Goal: Communication & Community: Ask a question

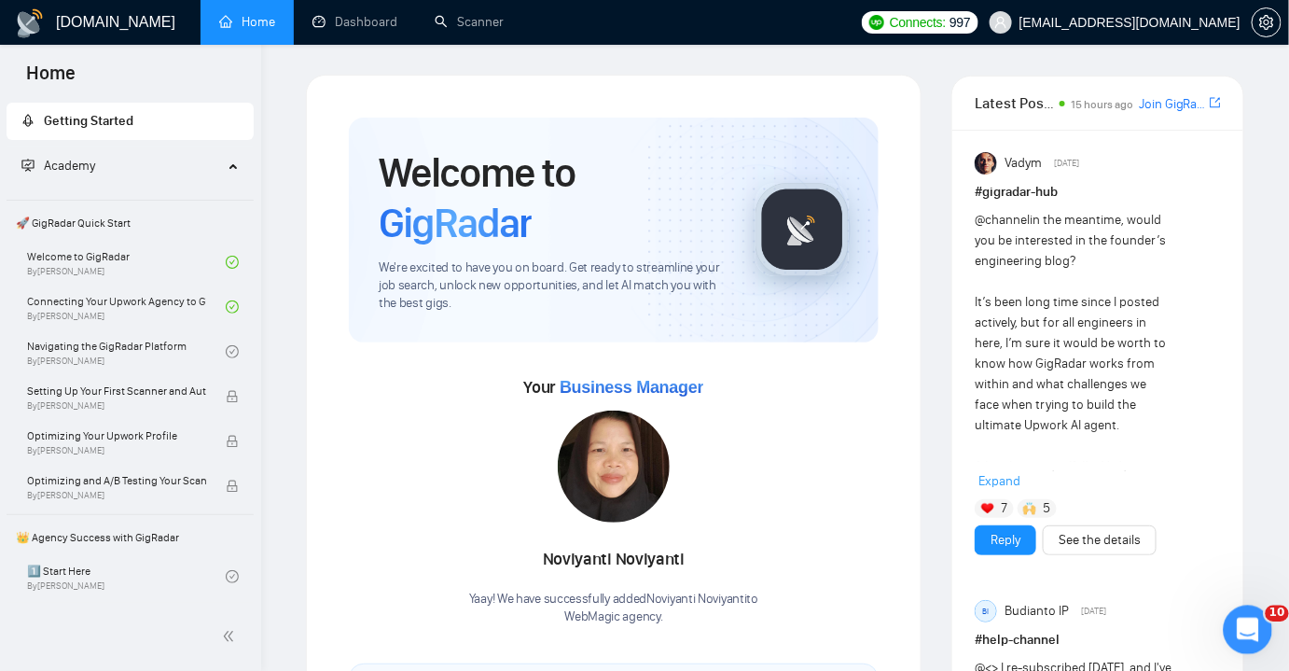
click at [1233, 631] on icon "Open Intercom Messenger" at bounding box center [1246, 627] width 31 height 31
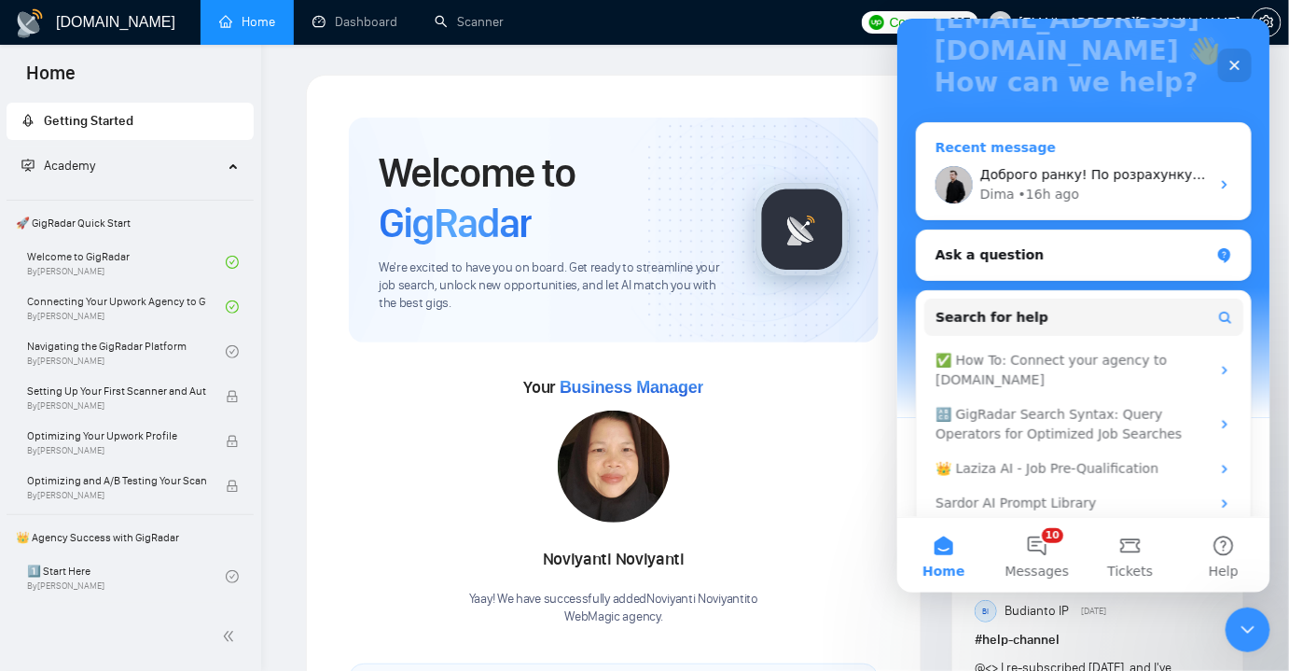
scroll to position [179, 0]
click at [1031, 259] on div "Ask a question" at bounding box center [1072, 254] width 274 height 20
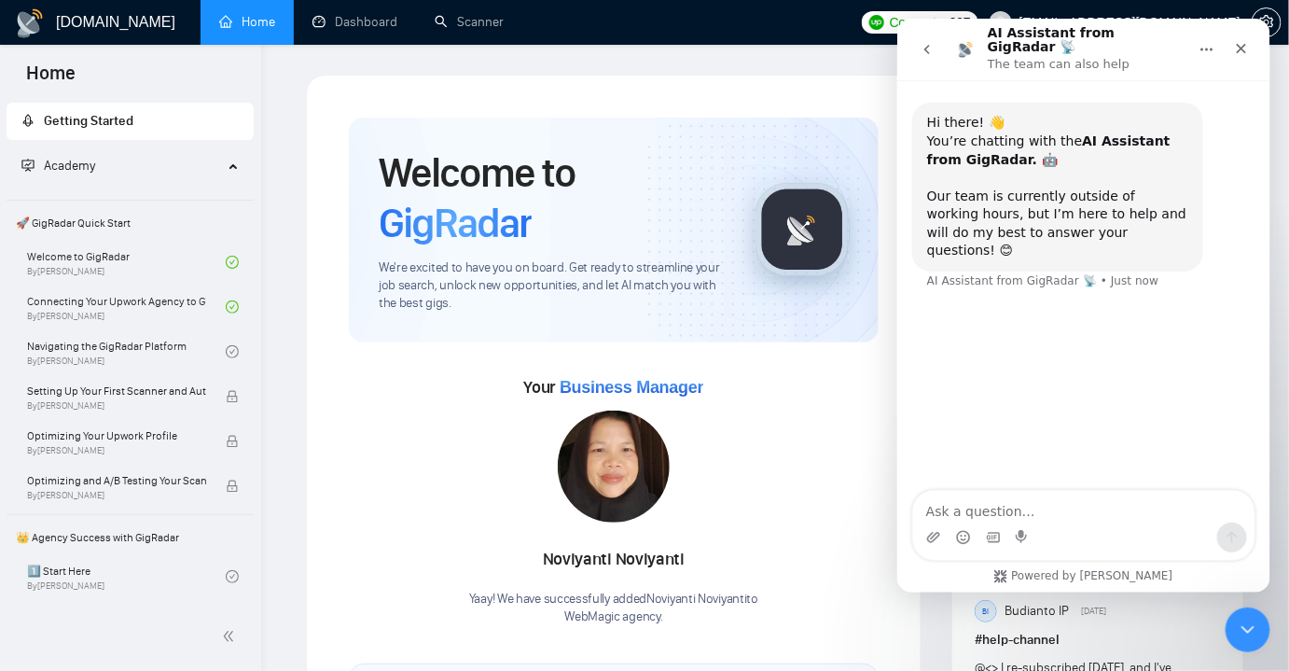
click at [932, 41] on icon "go back" at bounding box center [926, 48] width 15 height 15
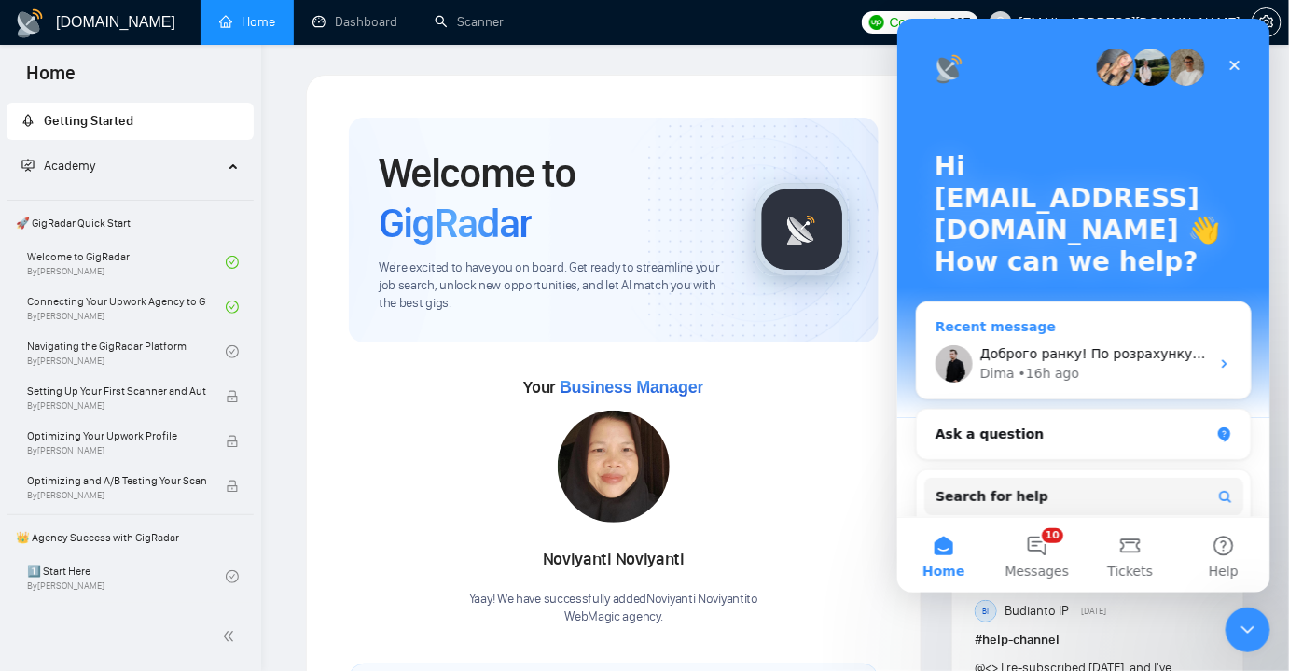
click at [1217, 363] on icon "Intercom messenger" at bounding box center [1224, 362] width 15 height 15
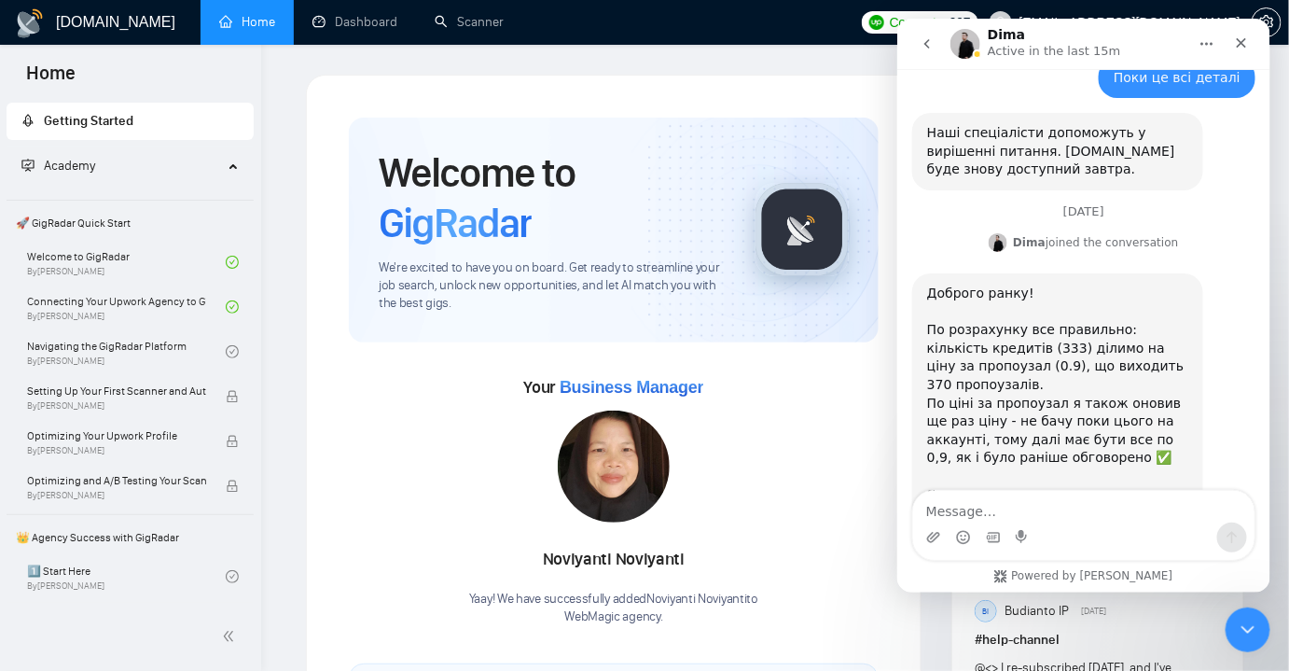
scroll to position [876, 0]
click at [1001, 502] on textarea "Message…" at bounding box center [1082, 506] width 341 height 32
type textarea "L"
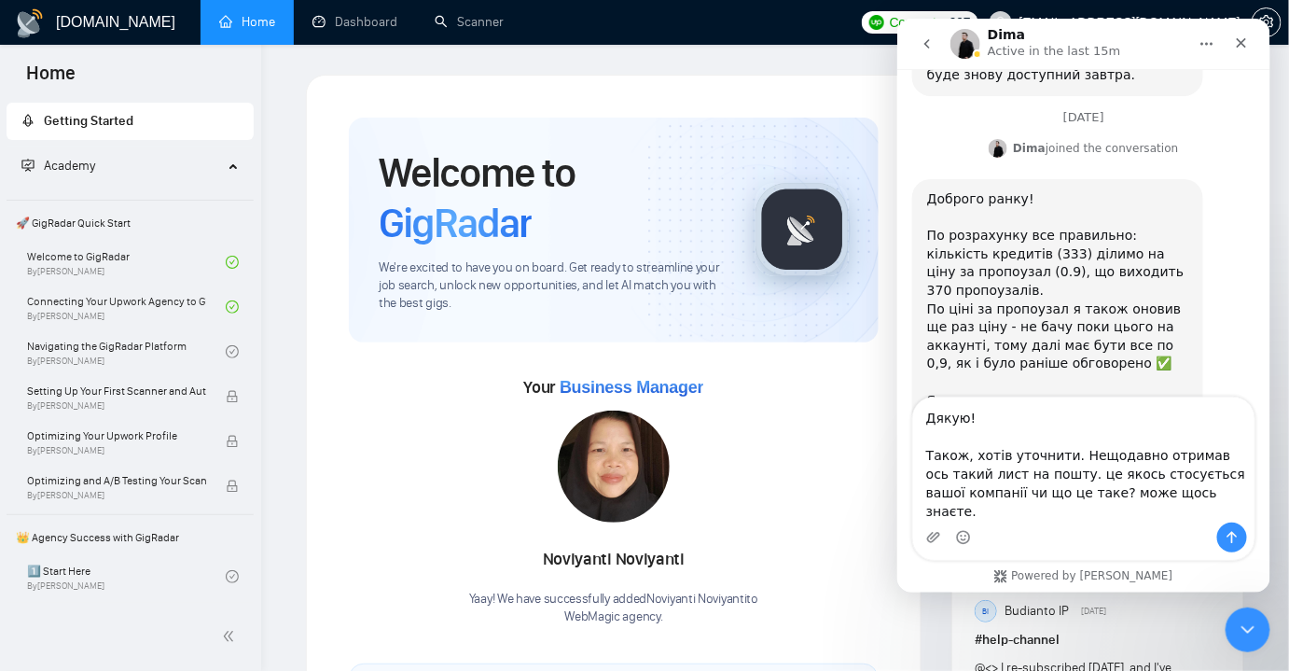
scroll to position [988, 0]
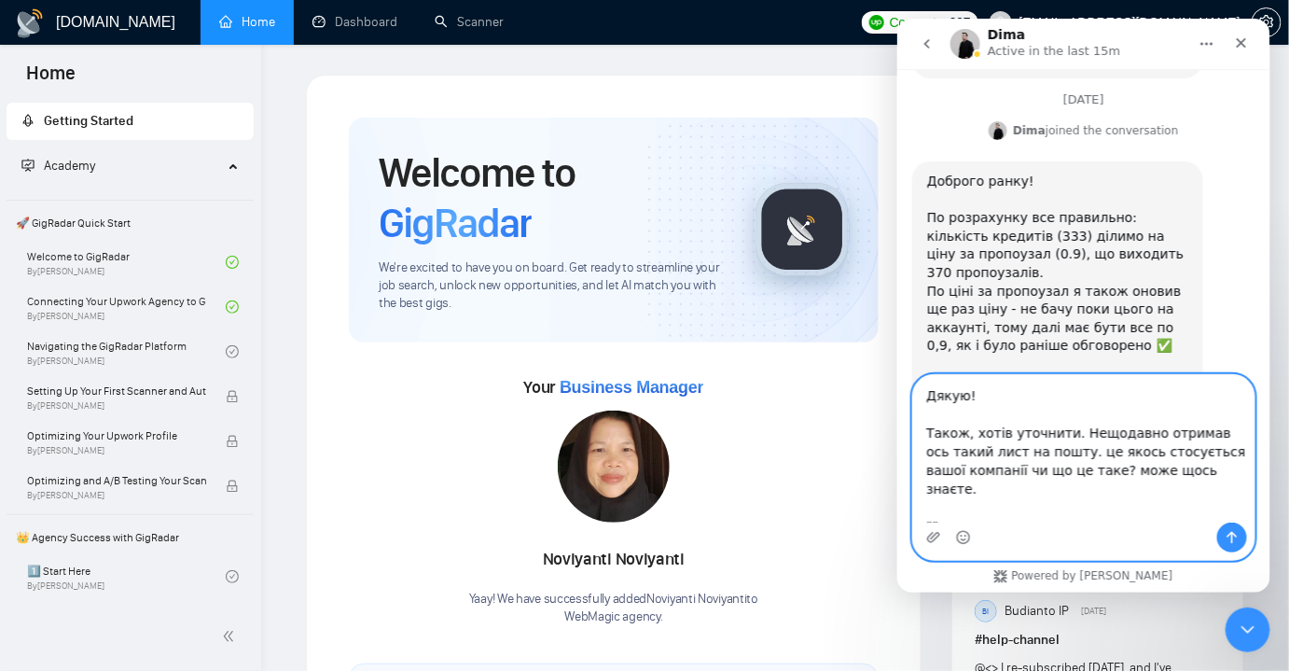
paste textarea "Hi , [PERSON_NAME] Thanks for using GigRadar! I came across WebMagic and wonder…"
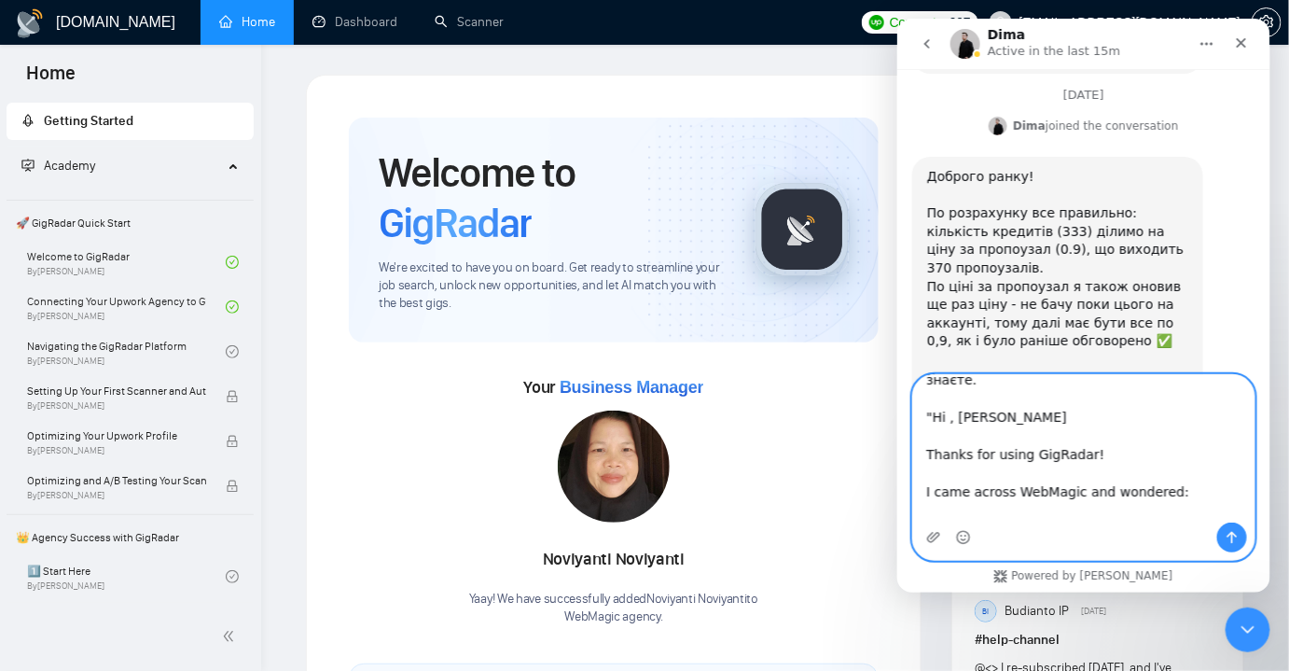
scroll to position [21, 0]
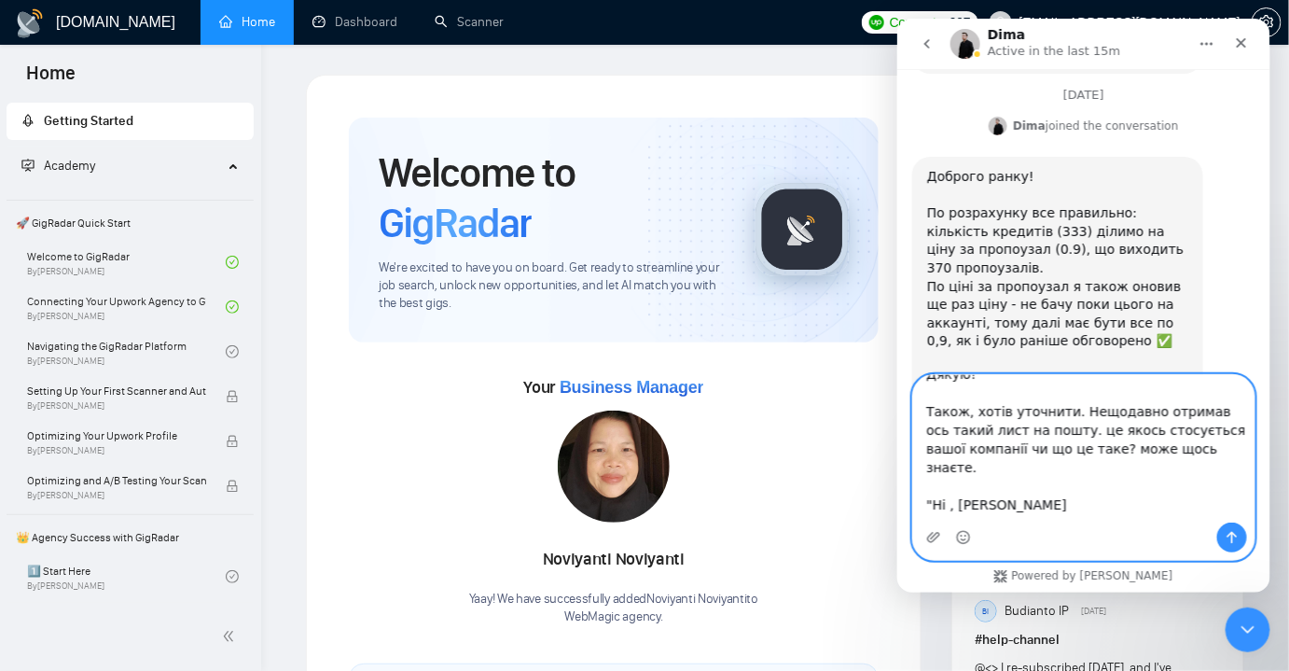
click at [932, 483] on textarea "Дякую! Також, хотів уточнити. Нещодавно отримав ось такий лист на пошту. це яко…" at bounding box center [1082, 447] width 341 height 147
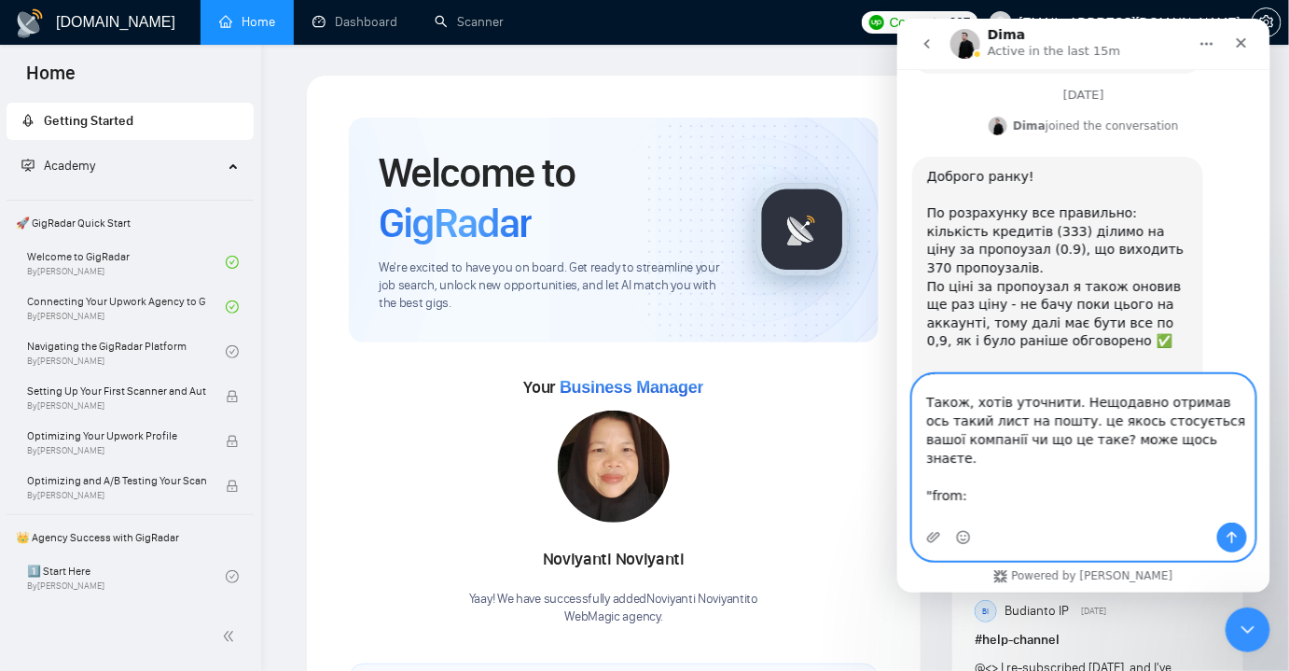
paste textarea "[EMAIL_ADDRESS][DOMAIN_NAME]"
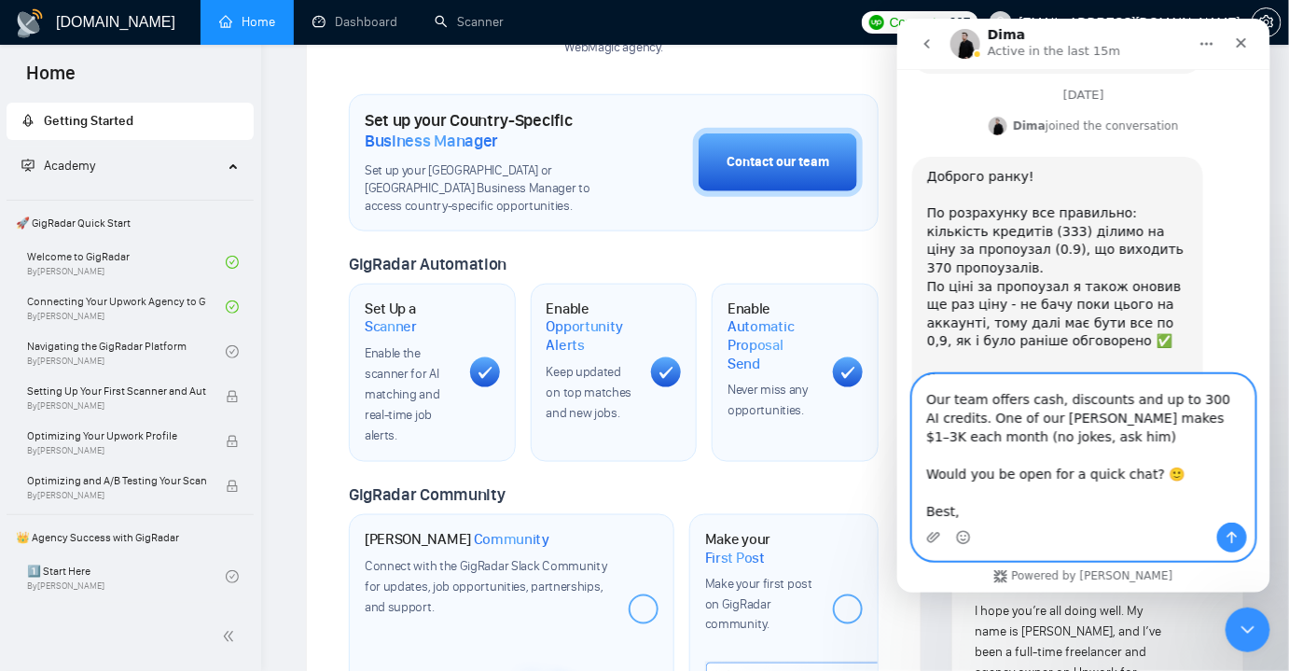
scroll to position [617, 0]
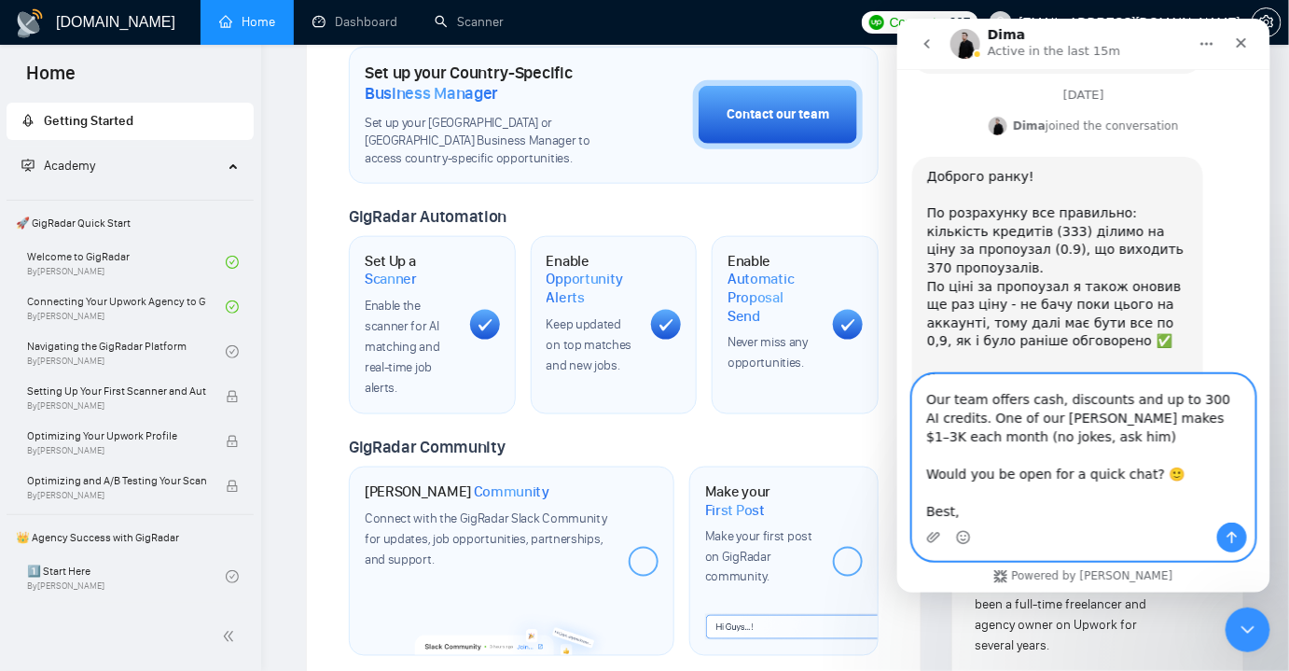
click at [1016, 510] on textarea "Дякую! Також, хотів уточнити. Нещодавно отримав ось такий лист на пошту. це яко…" at bounding box center [1082, 447] width 341 height 147
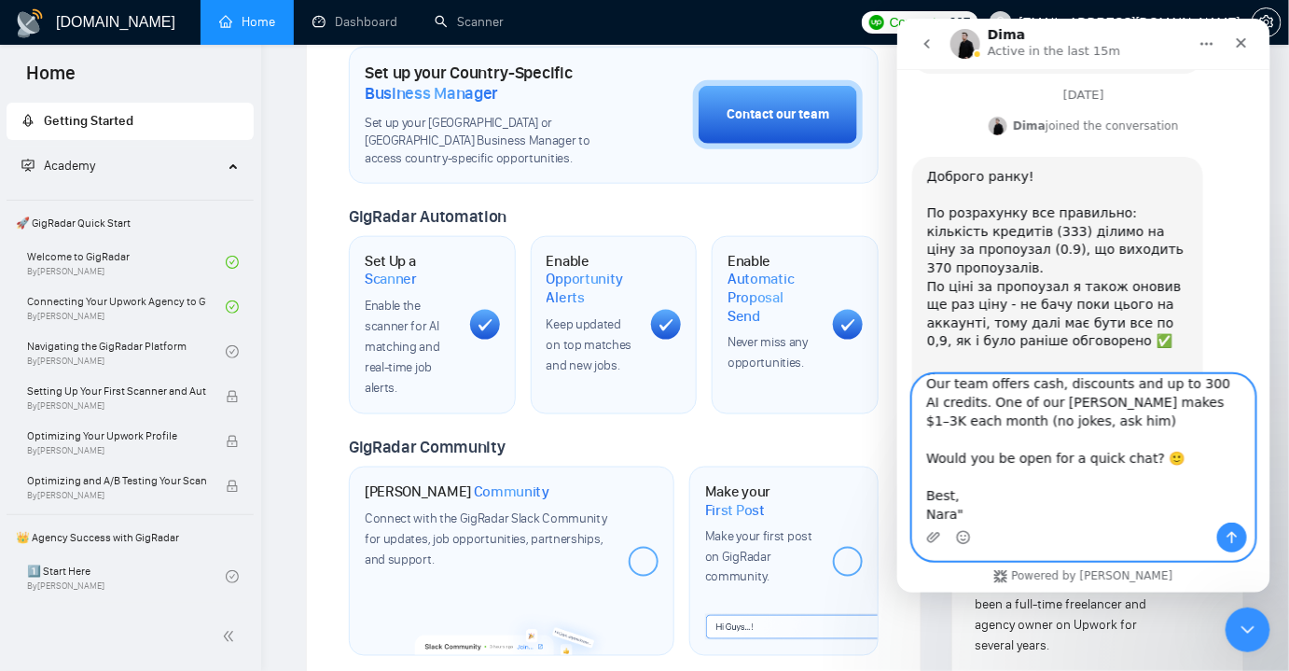
scroll to position [367, 0]
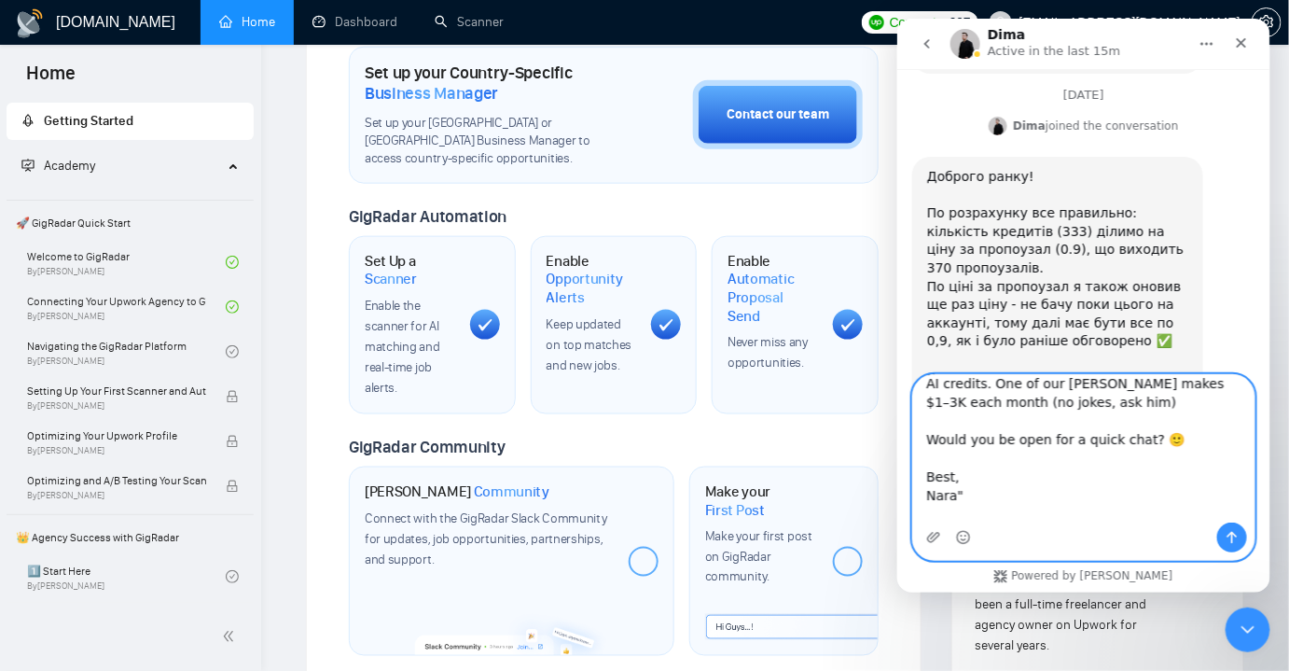
type textarea "Дякую! Також, хотів уточнити. Нещодавно отримав ось такий лист на пошту. це яко…"
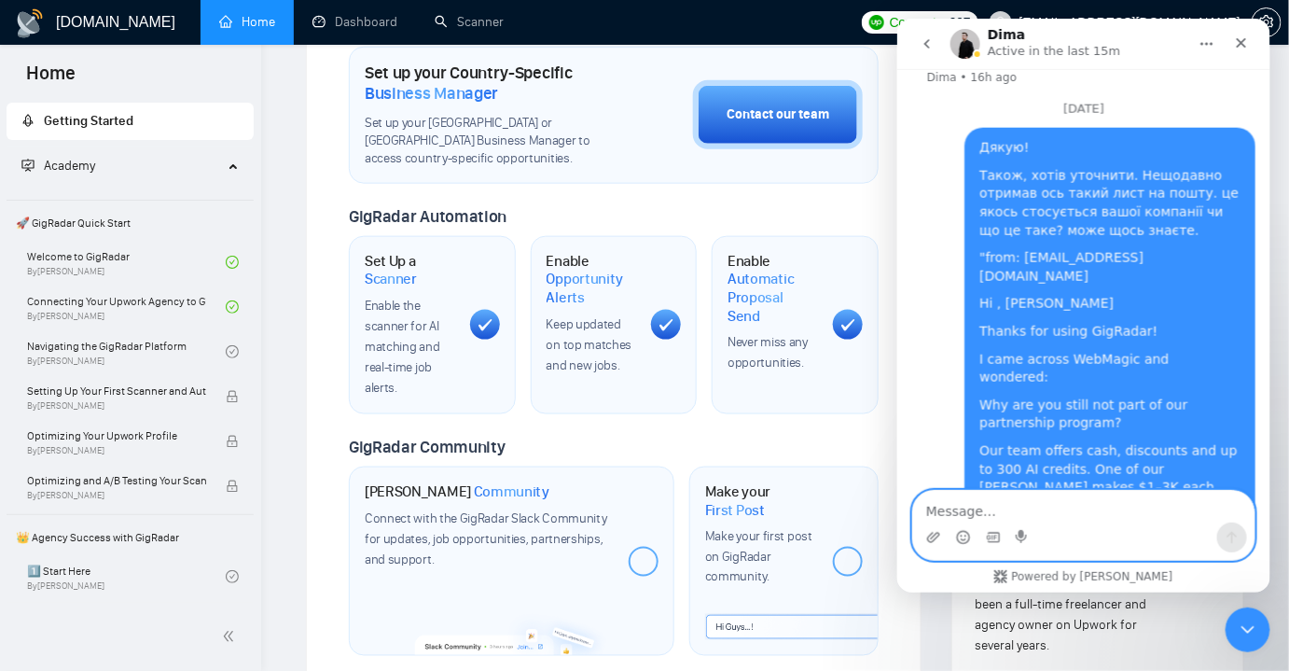
scroll to position [1360, 0]
